Goal: Task Accomplishment & Management: Use online tool/utility

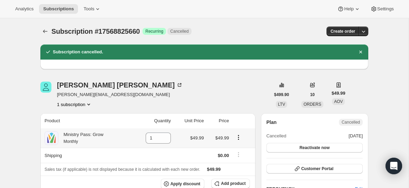
scroll to position [12, 0]
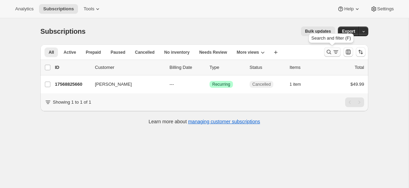
click at [329, 55] on icon "Search and filter results" at bounding box center [328, 52] width 7 height 7
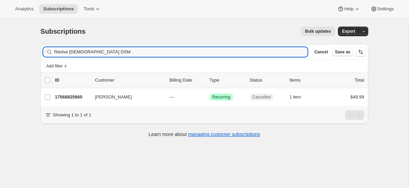
type input "Revive [DEMOGRAPHIC_DATA] DSM"
